Goal: Transaction & Acquisition: Purchase product/service

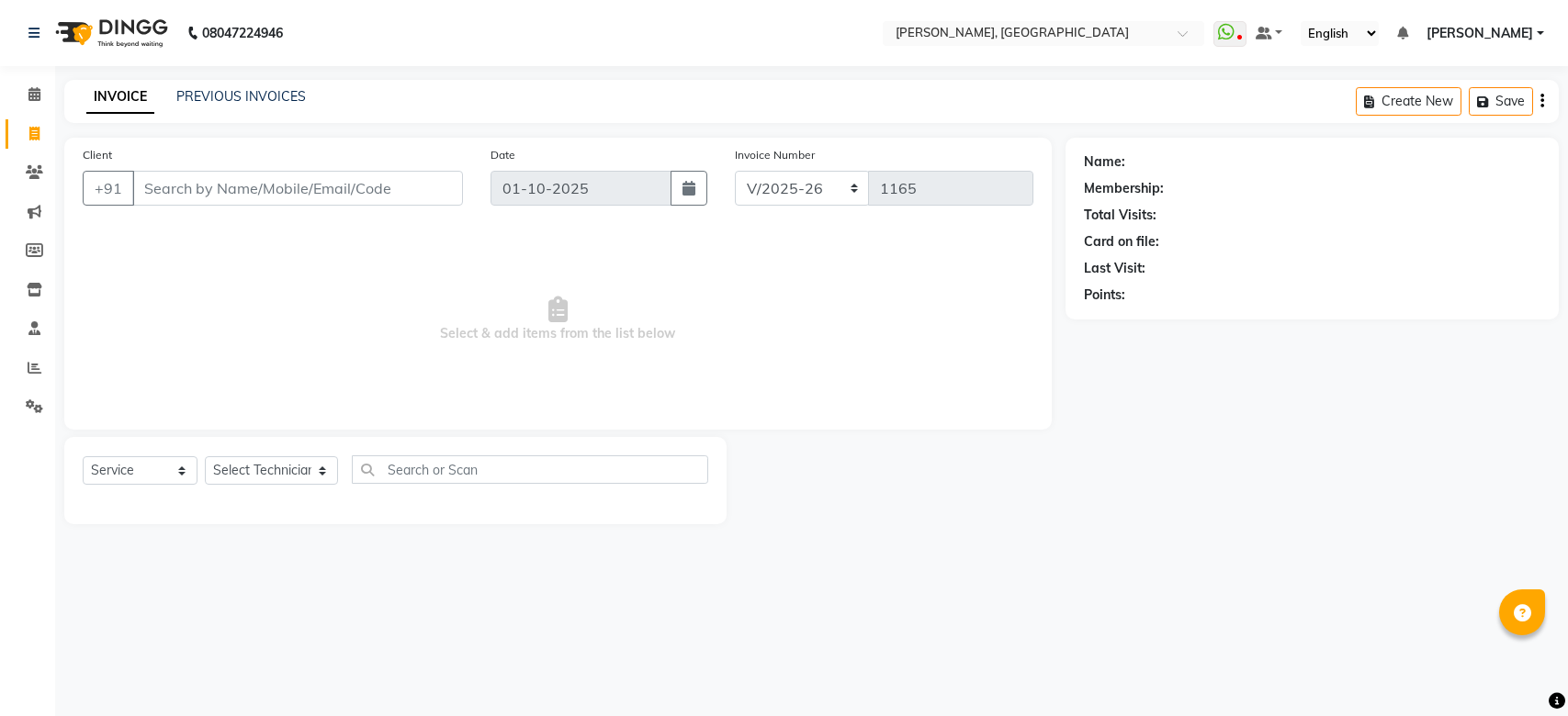
select select "3755"
select select "service"
click at [1193, 31] on div at bounding box center [1043, 35] width 321 height 19
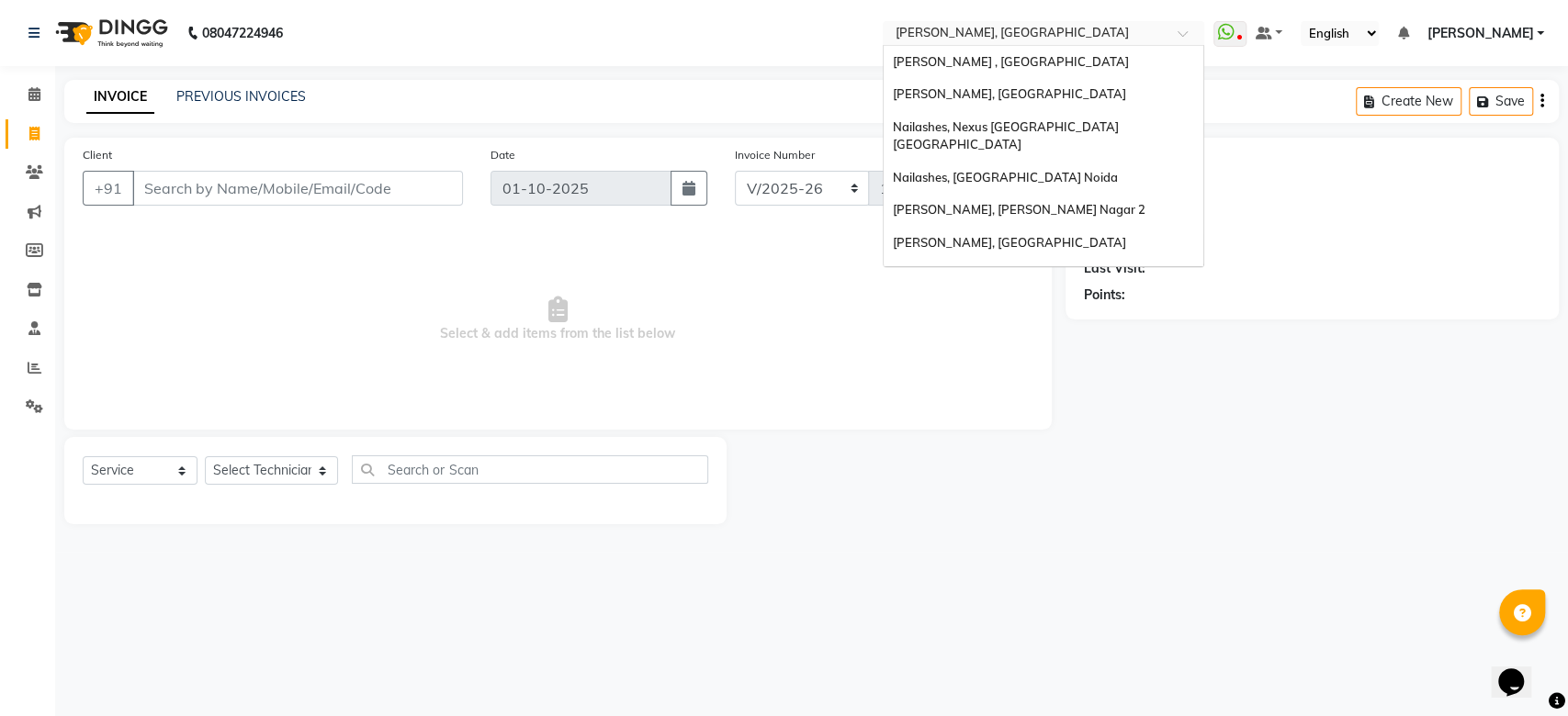
scroll to position [294, 0]
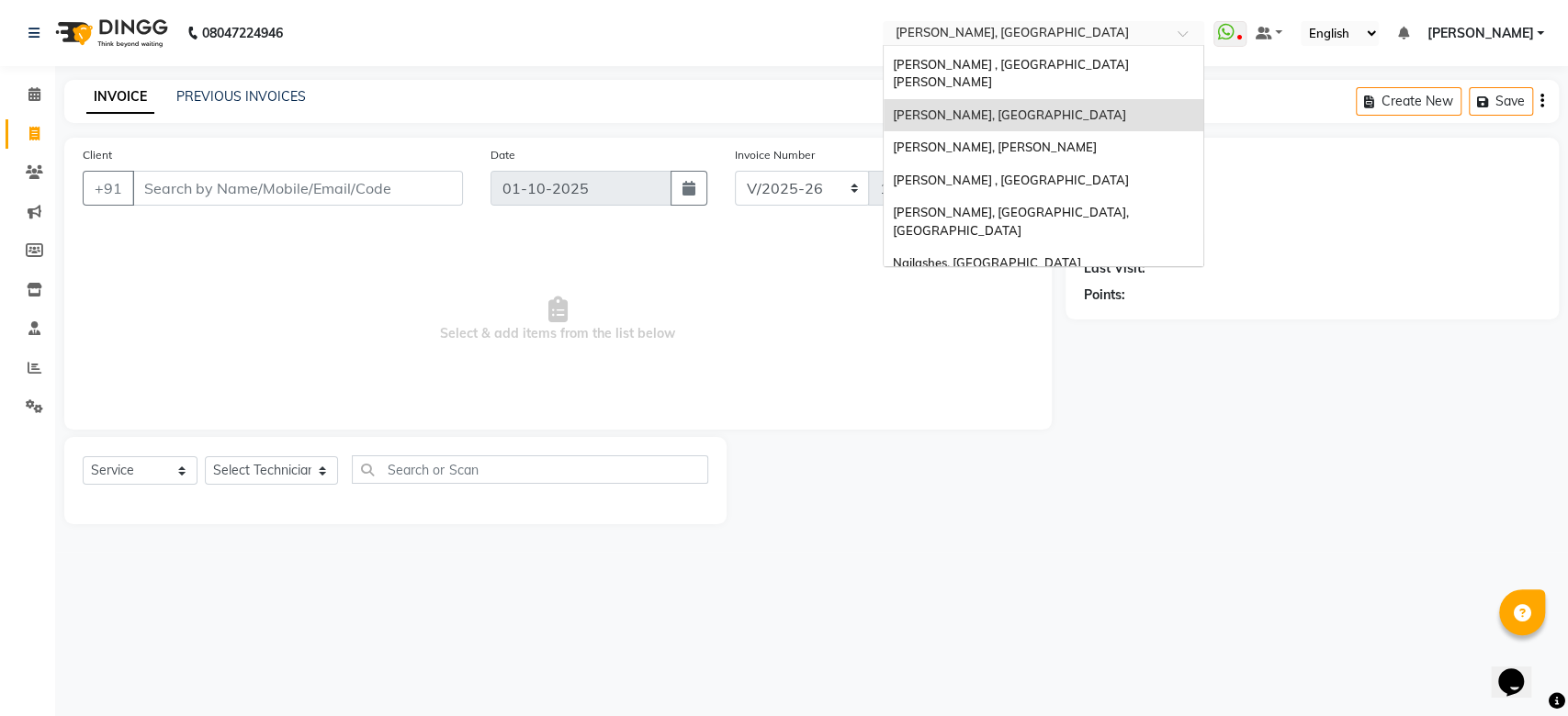
click at [1119, 280] on div "Nailashes, [GEOGRAPHIC_DATA]" at bounding box center [1043, 297] width 320 height 34
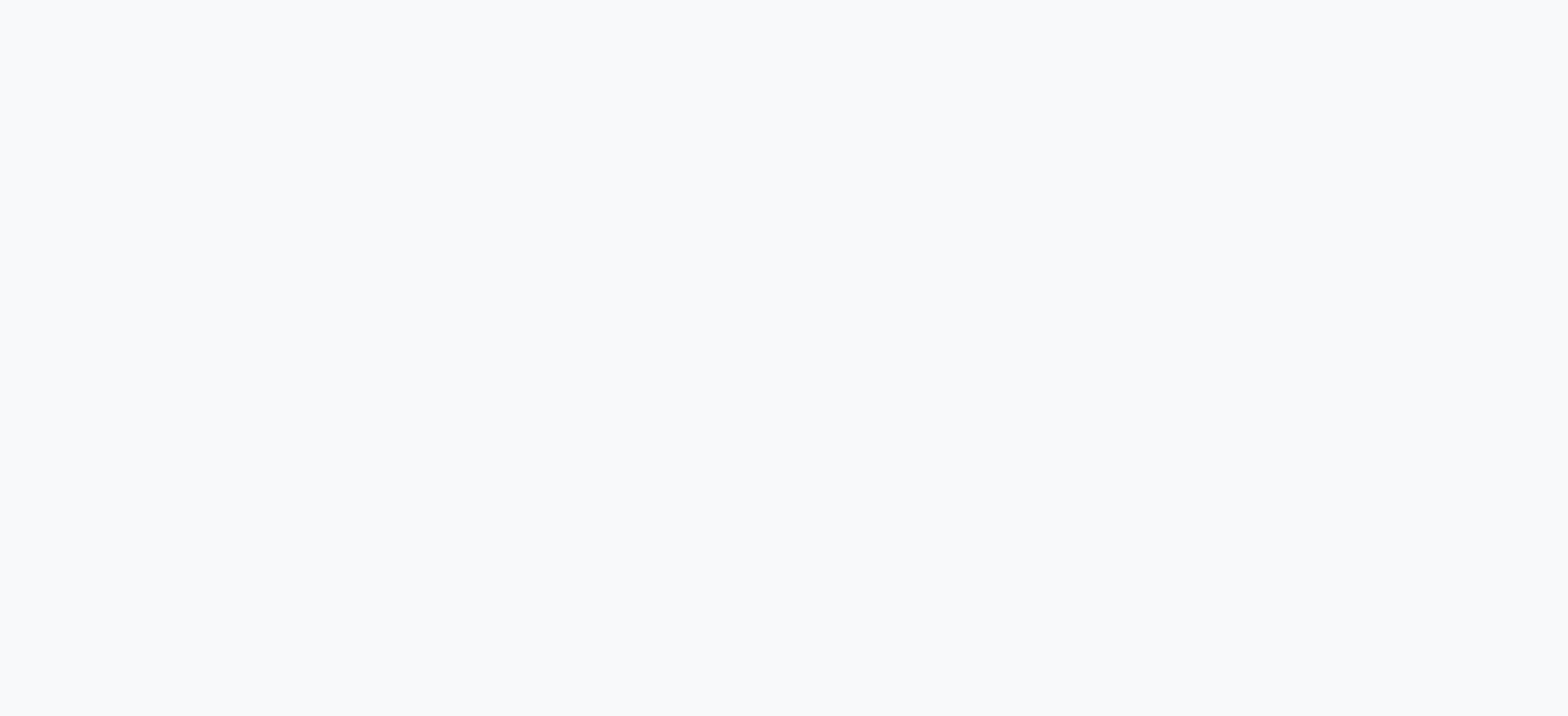
select select "service"
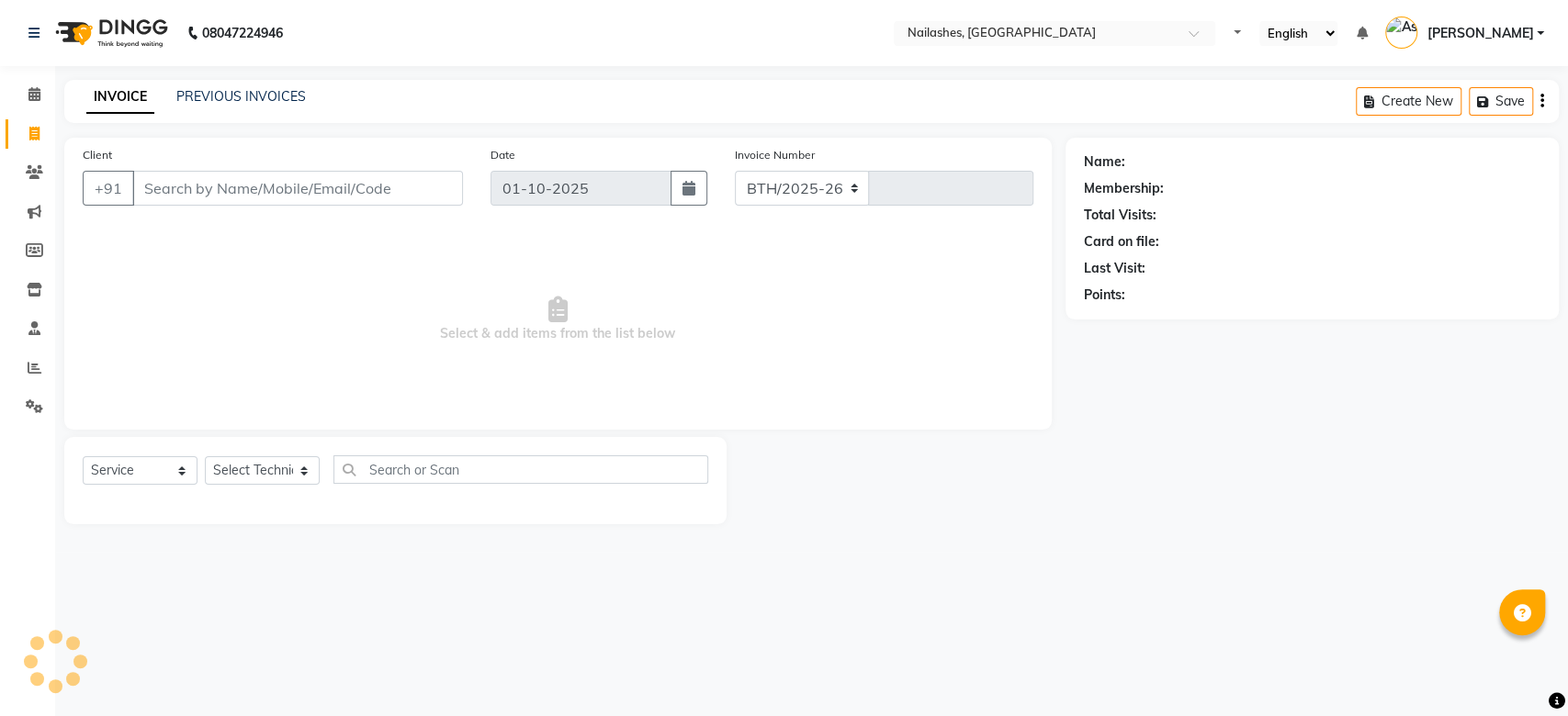
select select "3926"
type input "2620"
click at [382, 185] on input "Client" at bounding box center [297, 187] width 330 height 35
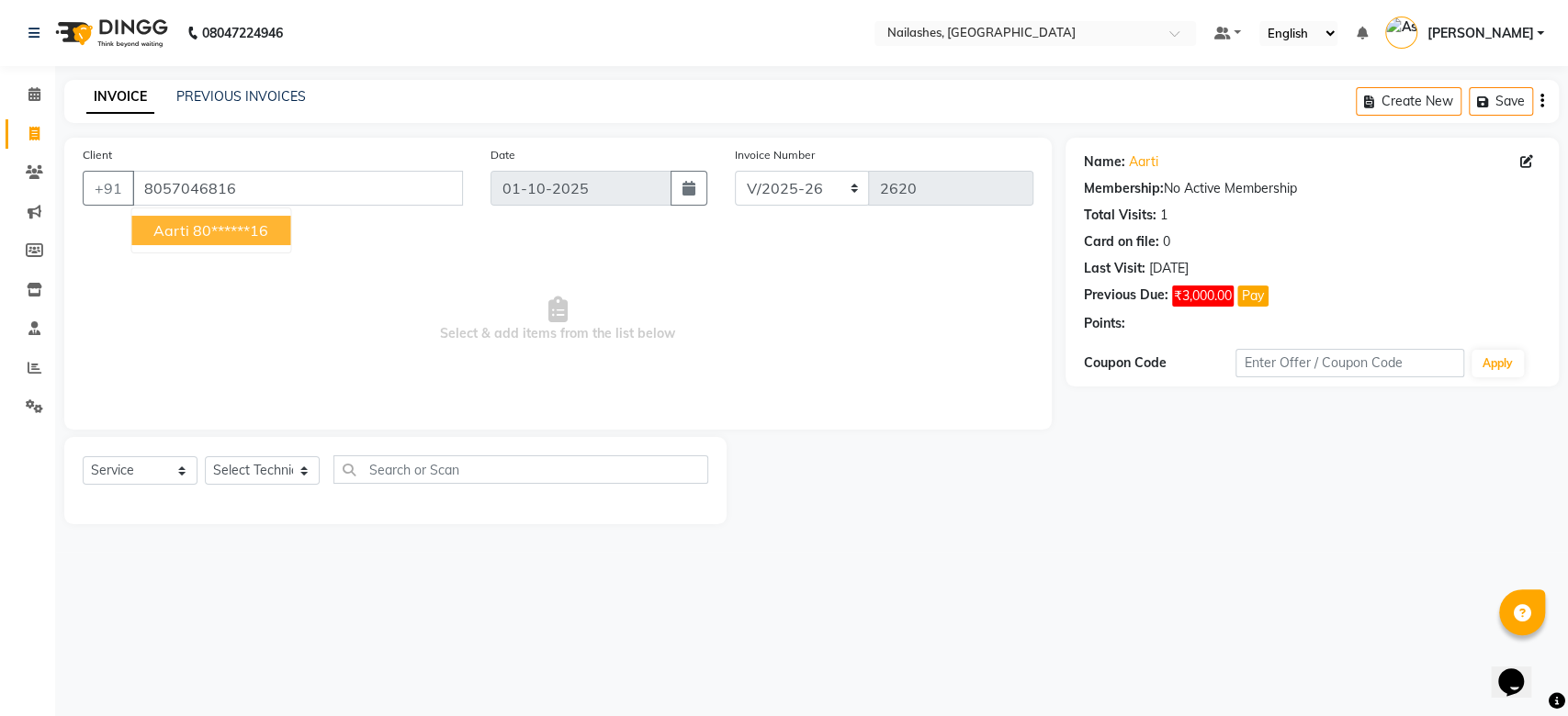
click at [238, 228] on ngb-highlight "80******16" at bounding box center [231, 230] width 75 height 19
type input "80******16"
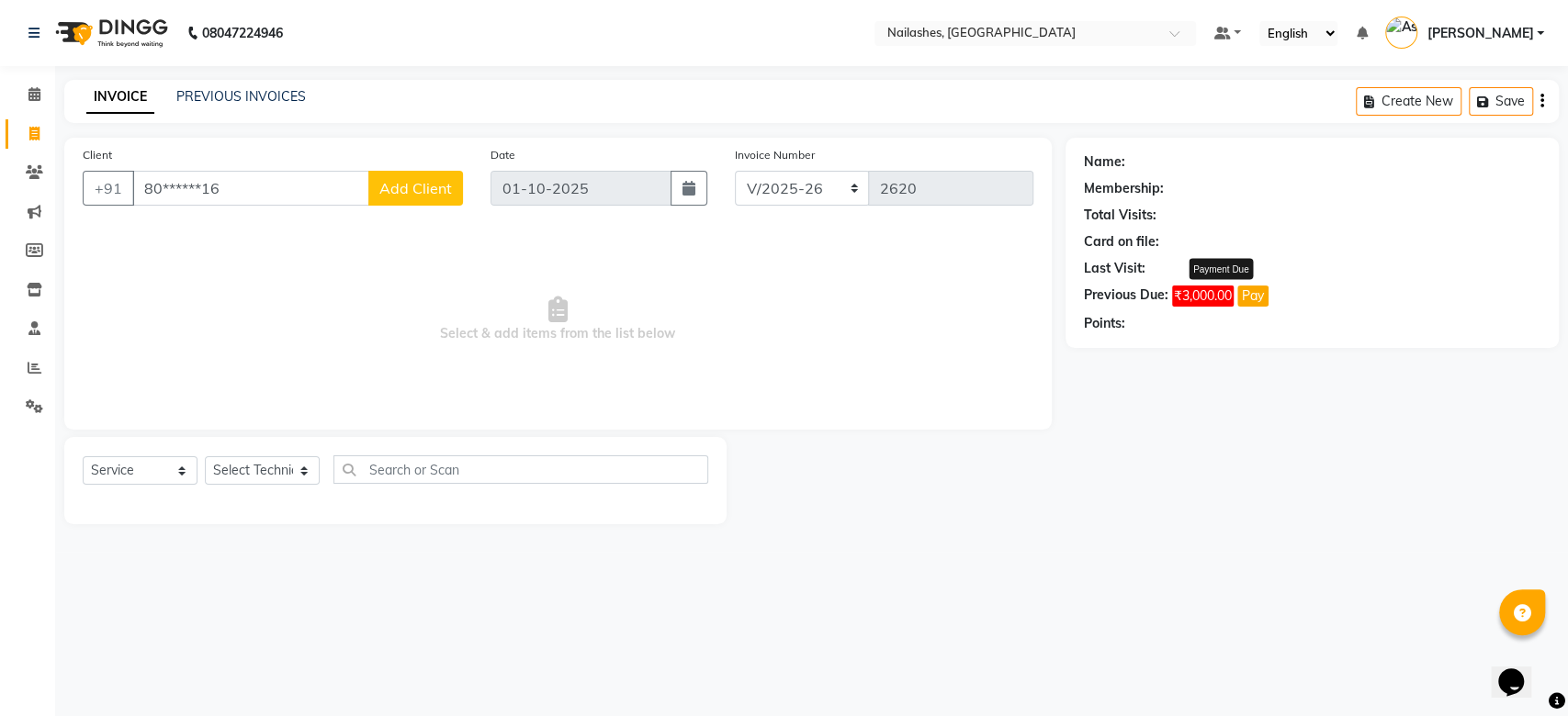
click at [1250, 302] on button "Pay" at bounding box center [1253, 296] width 32 height 21
select select "1"
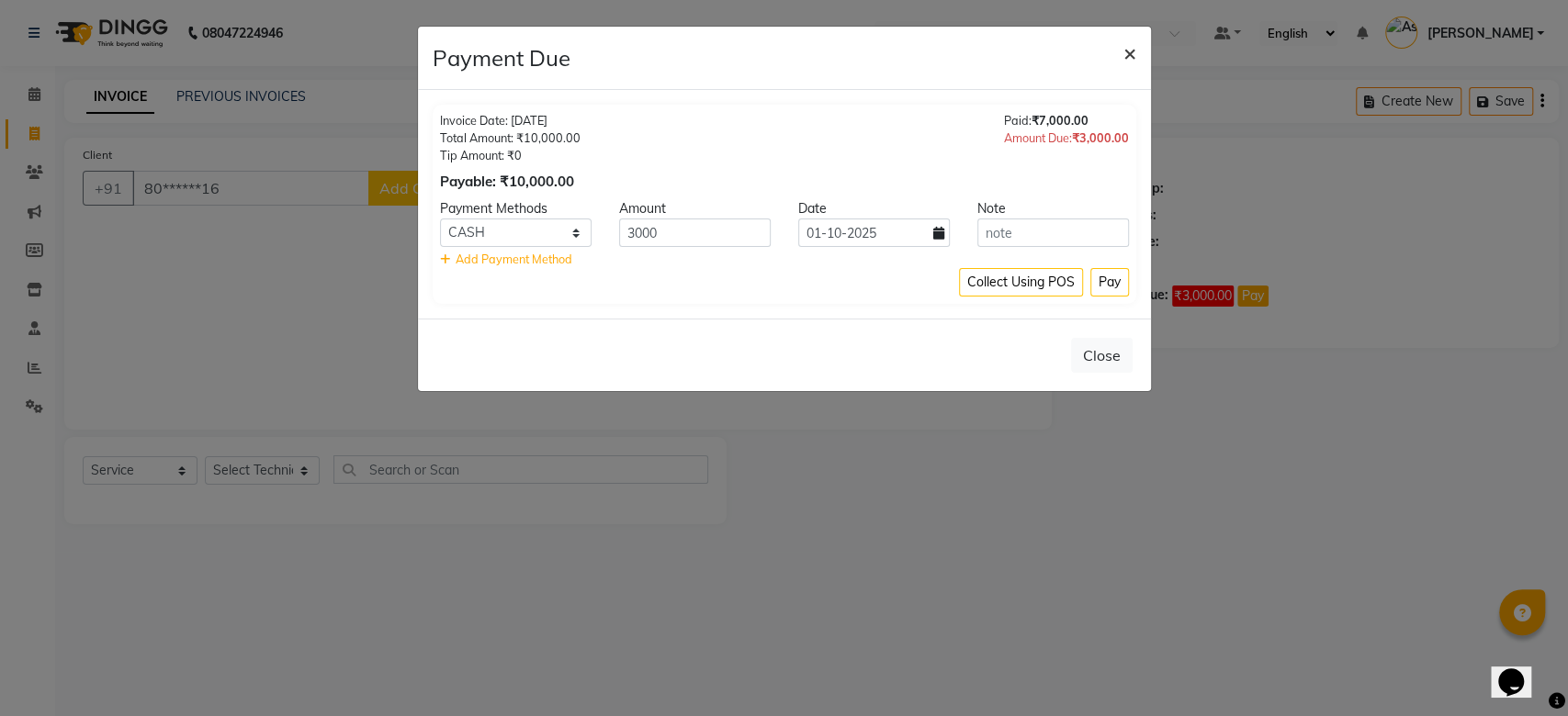
click at [1131, 52] on span "×" at bounding box center [1129, 52] width 13 height 28
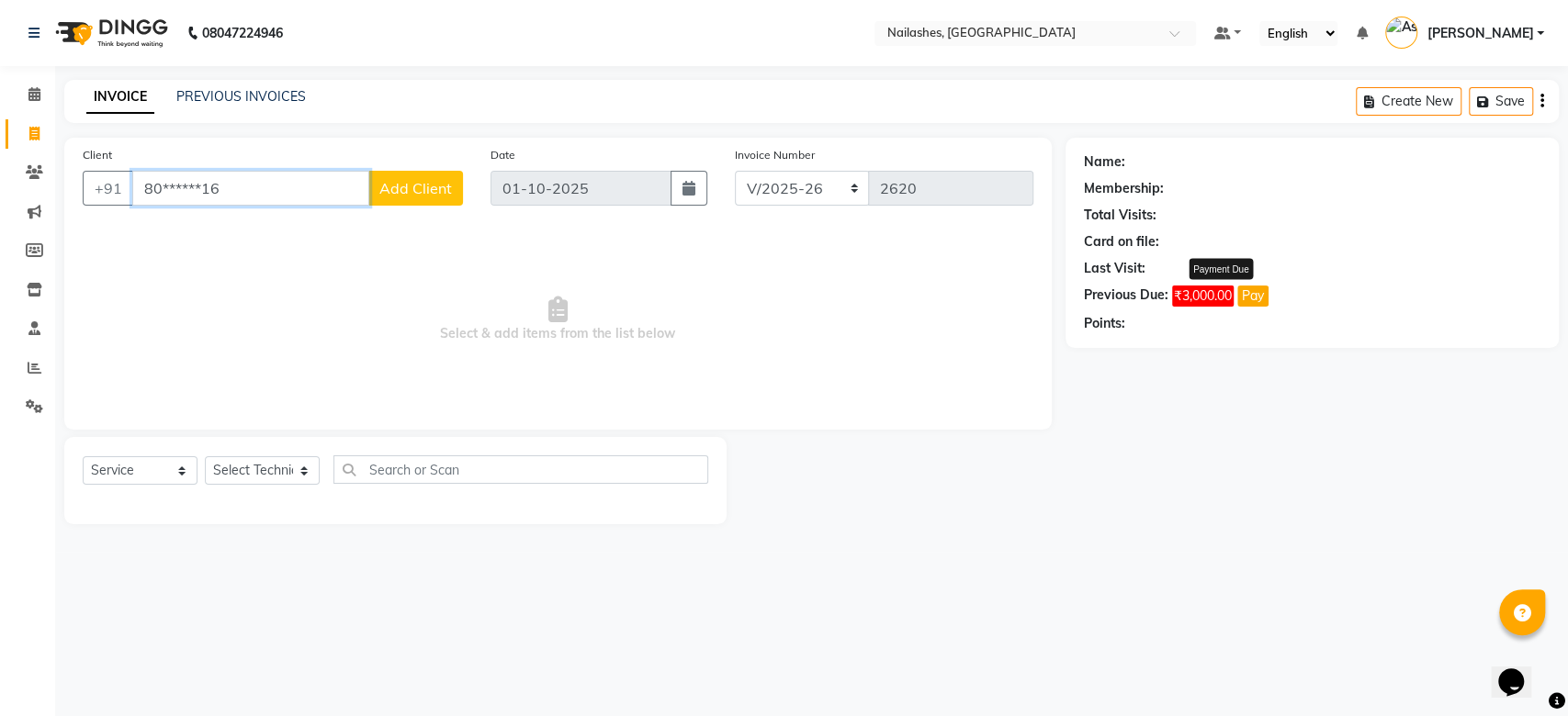
click at [326, 182] on input "80******16" at bounding box center [250, 187] width 237 height 35
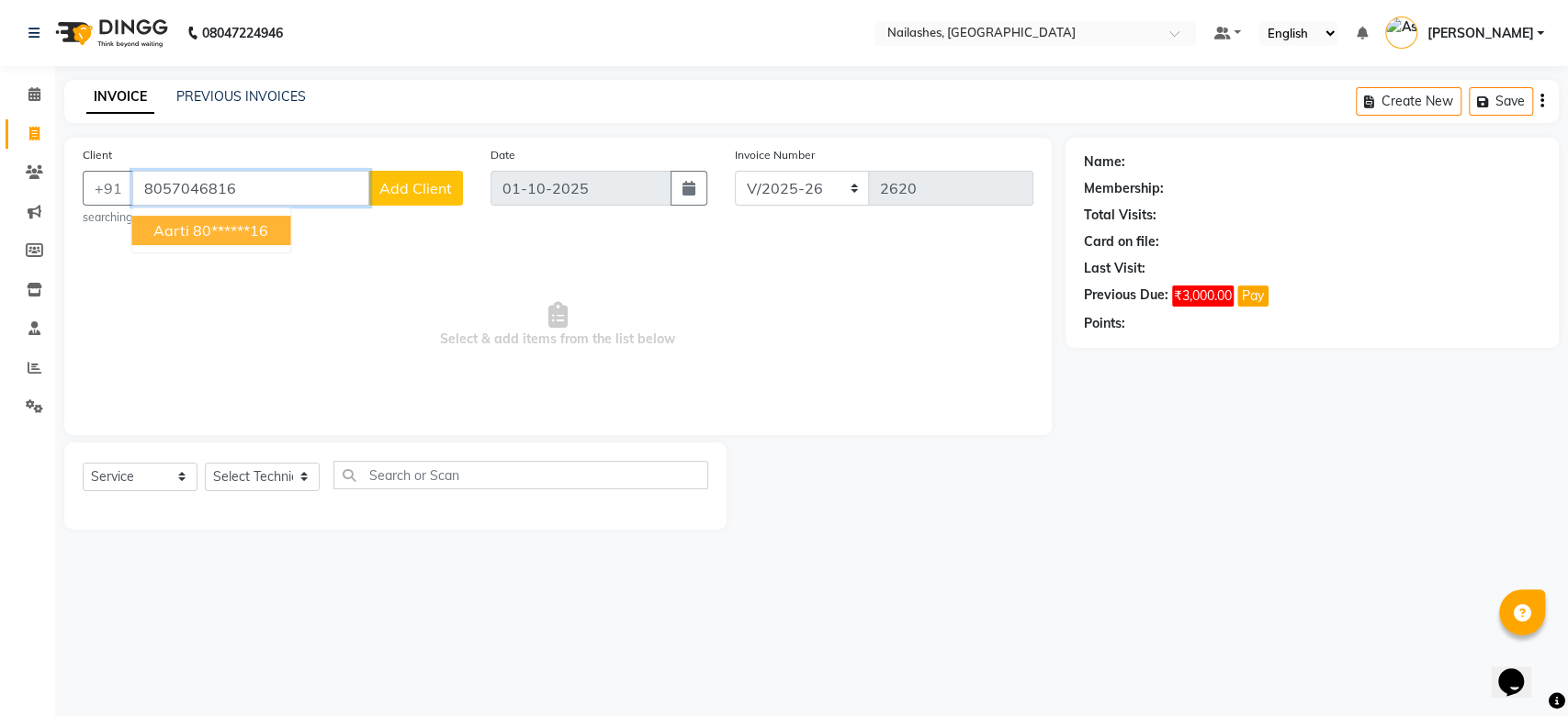
type input "8057046816"
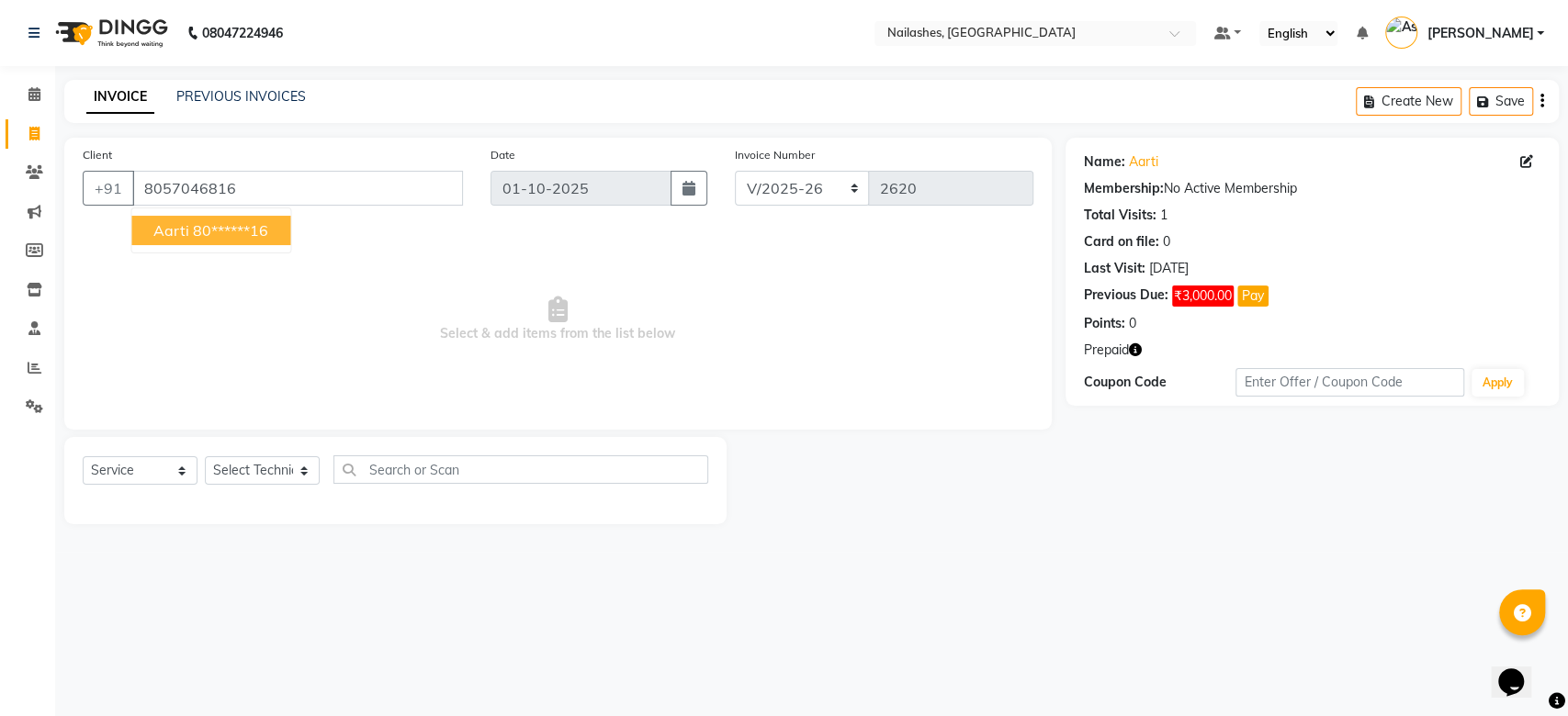
click at [1139, 353] on icon "button" at bounding box center [1135, 349] width 13 height 13
